Goal: Task Accomplishment & Management: Manage account settings

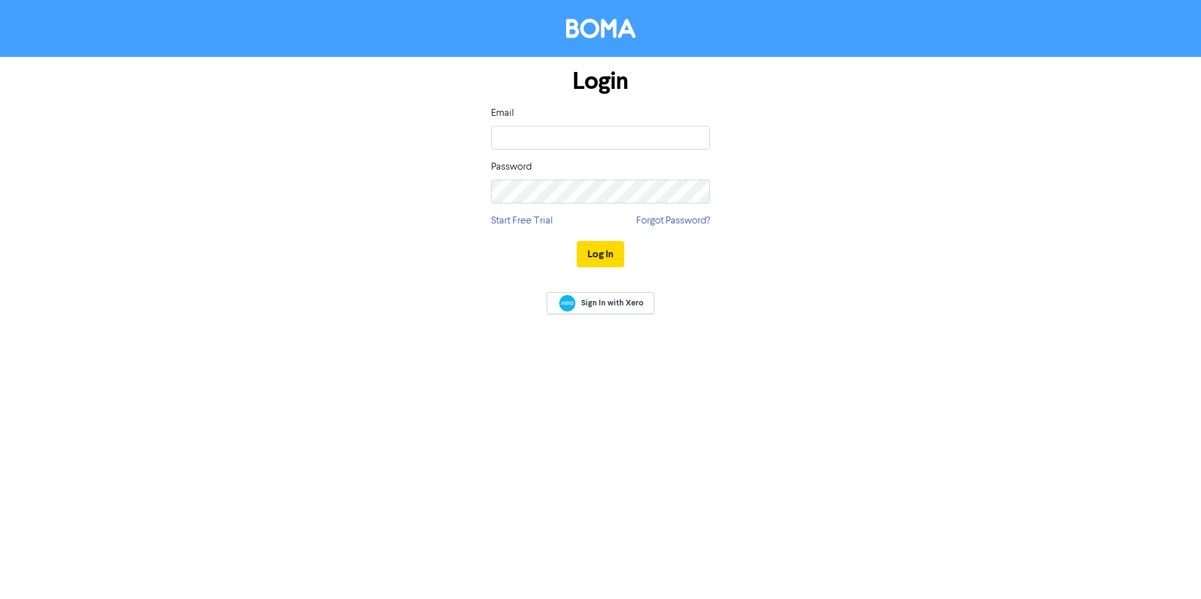
type input "[EMAIL_ADDRESS][DOMAIN_NAME]"
click at [754, 191] on div "Login Email [EMAIL_ADDRESS][DOMAIN_NAME] Password Start Free Trial Forgot Passw…" at bounding box center [600, 168] width 713 height 223
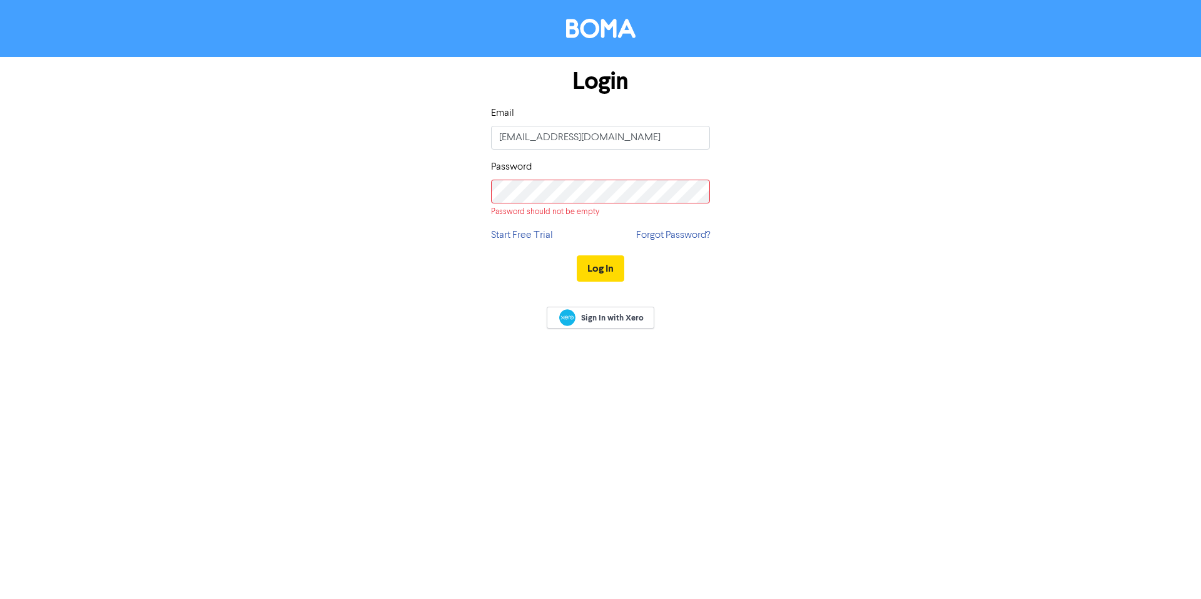
click at [823, 159] on div "Login Email team.digitalmarketing@globalofficeworks.com Password Password shoul…" at bounding box center [600, 175] width 713 height 237
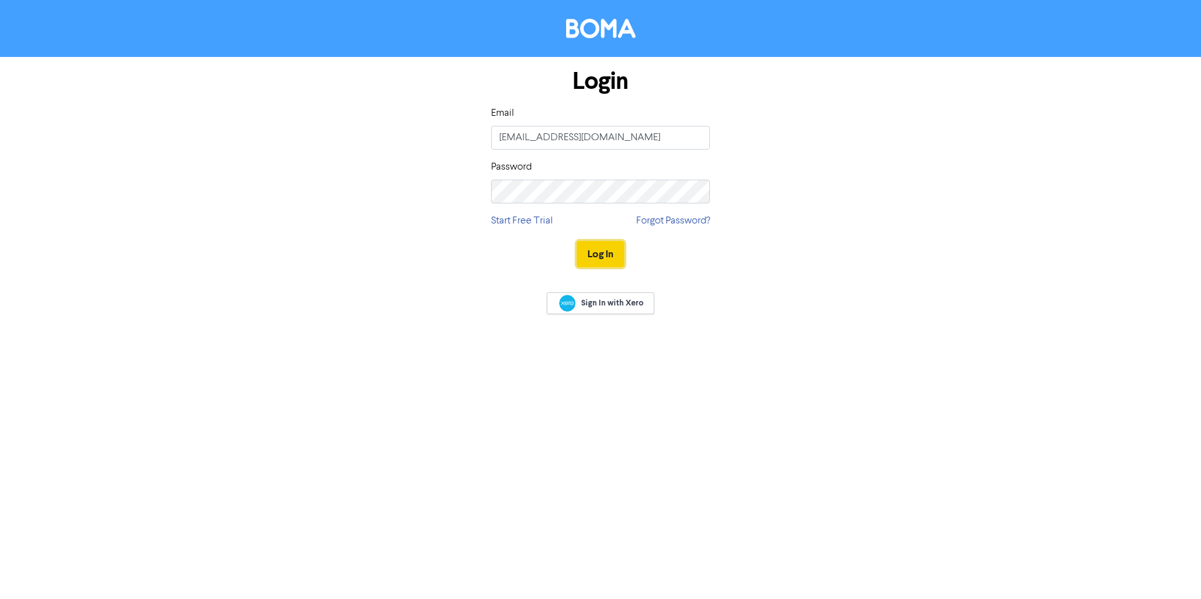
click at [600, 258] on button "Log In" at bounding box center [601, 254] width 48 height 26
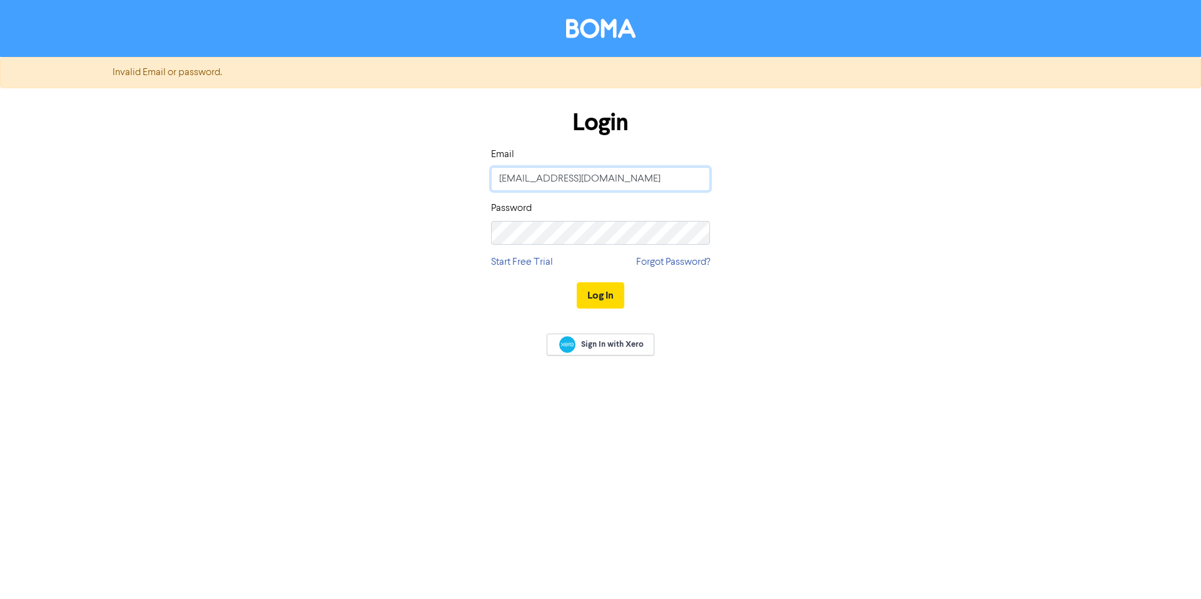
click at [599, 175] on input "team.digitalmarketing@globalofficeworks.com" at bounding box center [600, 179] width 219 height 24
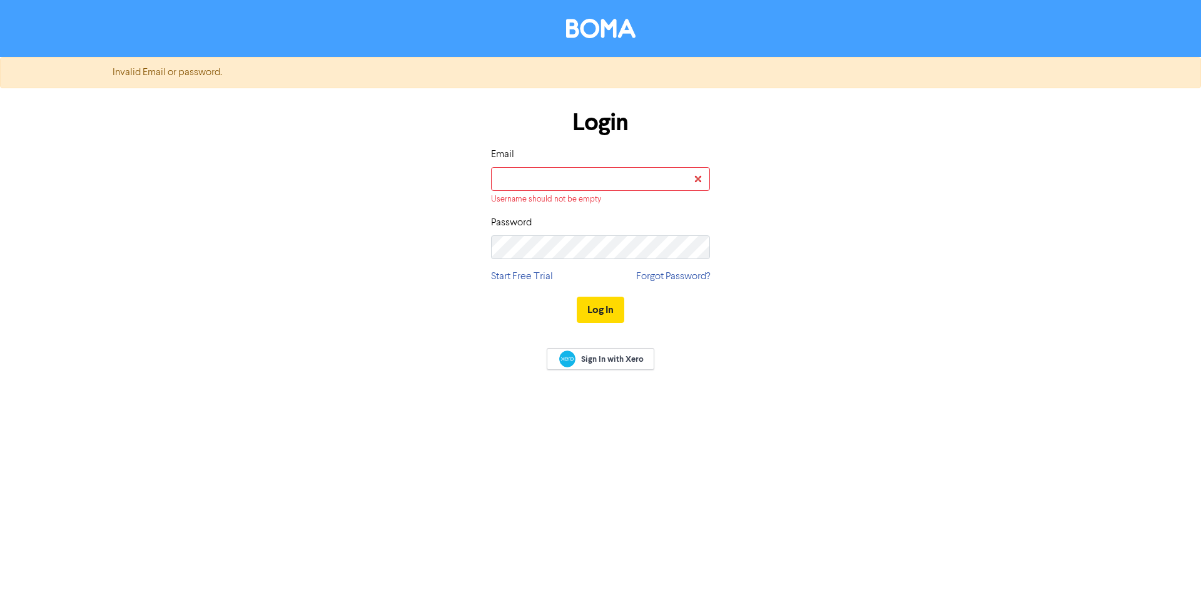
click at [866, 203] on div "Login Email Username should not be empty Password Start Free Trial Forgot Passw…" at bounding box center [600, 216] width 713 height 237
click at [555, 238] on body "Invalid Email or password. Login Email Username should not be empty Password St…" at bounding box center [600, 299] width 1201 height 599
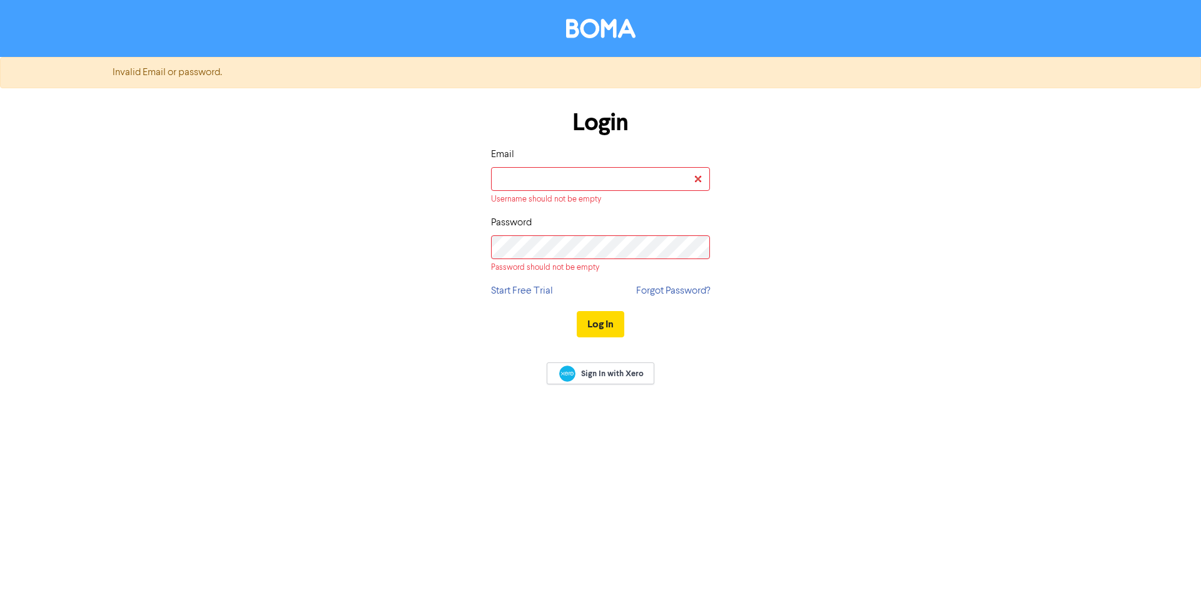
click at [578, 197] on div "Username should not be empty" at bounding box center [600, 199] width 219 height 12
click at [579, 181] on input "email" at bounding box center [600, 179] width 219 height 24
click at [791, 181] on div "Login Email Username should not be empty Password Password should not be empty …" at bounding box center [600, 223] width 713 height 251
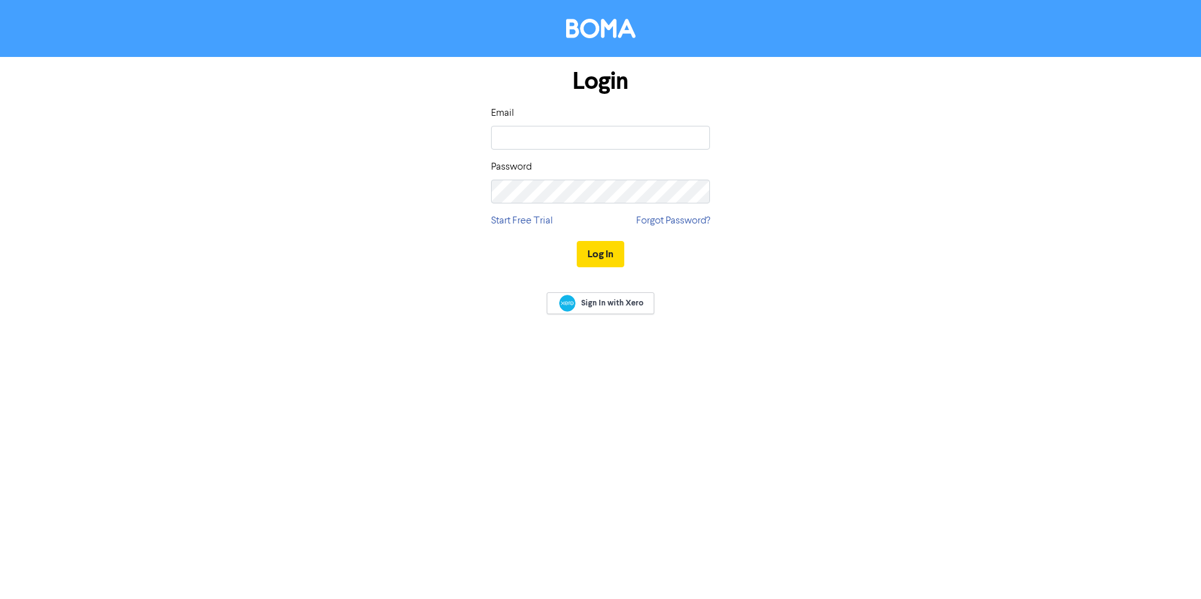
click at [826, 122] on div "Login Email Password Start Free Trial Forgot Password? Log In" at bounding box center [600, 168] width 713 height 223
